Goal: Check status: Check status

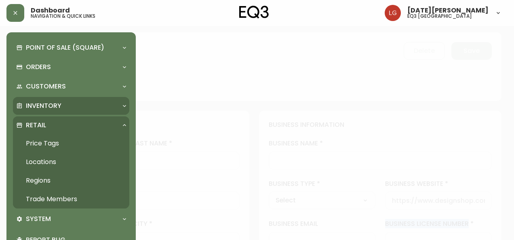
click at [54, 106] on p "Inventory" at bounding box center [44, 105] width 36 height 9
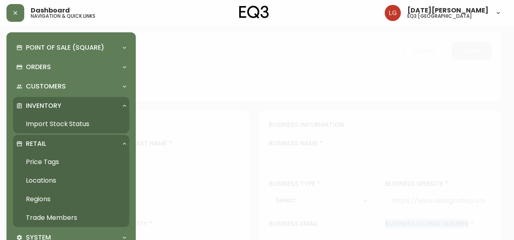
click at [64, 127] on link "Import Stock Status" at bounding box center [71, 124] width 116 height 19
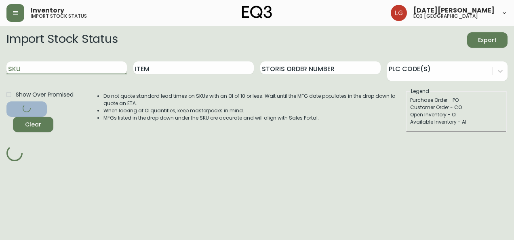
click at [59, 65] on input "SKU" at bounding box center [66, 67] width 120 height 13
paste input "[PHONE_NUMBER]"
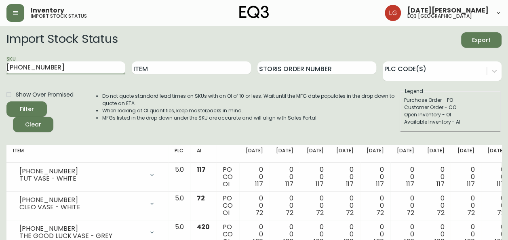
click at [6, 101] on button "Filter" at bounding box center [26, 108] width 40 height 15
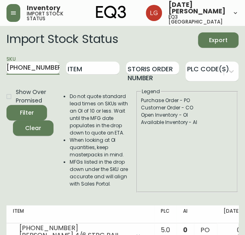
paste input "[PHONE_NUMBER]"
drag, startPoint x: 42, startPoint y: 59, endPoint x: -8, endPoint y: 70, distance: 50.8
click at [0, 70] on html "Inventory import stock status [DATE][PERSON_NAME] eq3 [GEOGRAPHIC_DATA] Import …" at bounding box center [122, 134] width 245 height 269
paste input "text"
type input "[PHONE_NUMBER]"
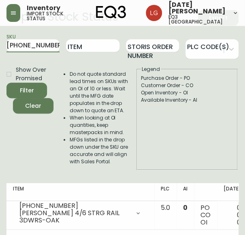
scroll to position [41, 0]
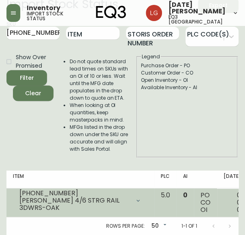
click at [95, 199] on div "[PERSON_NAME] 4/6 STRG RAIL 3DWRS-OAK" at bounding box center [74, 204] width 110 height 15
click at [130, 199] on div at bounding box center [138, 200] width 16 height 16
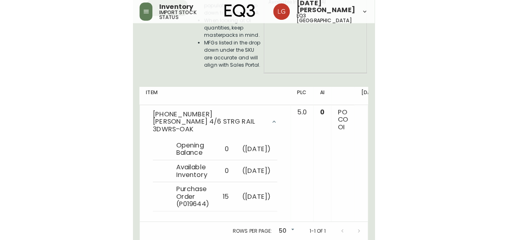
scroll to position [75, 0]
